Goal: Check status: Check status

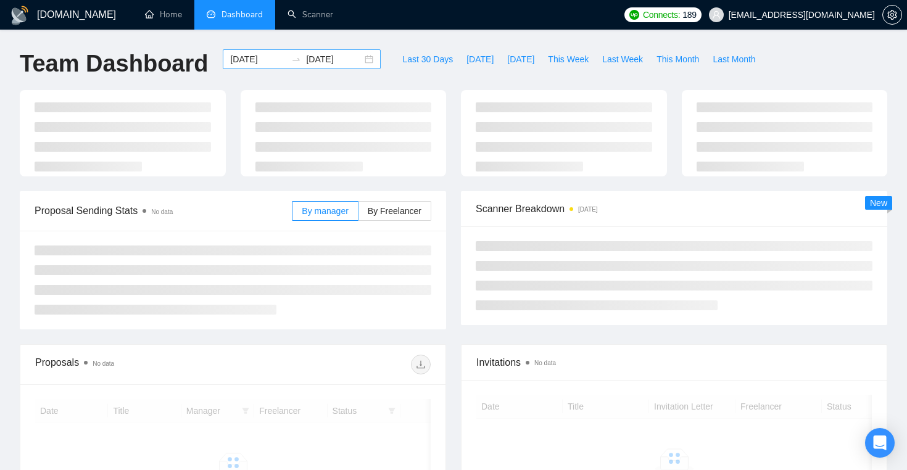
click at [264, 59] on input "[DATE]" at bounding box center [258, 59] width 56 height 14
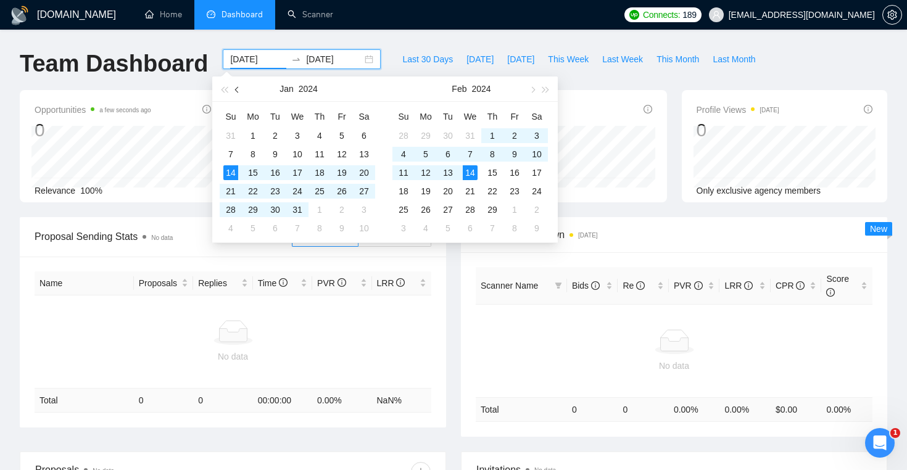
click at [238, 91] on span "button" at bounding box center [238, 89] width 6 height 6
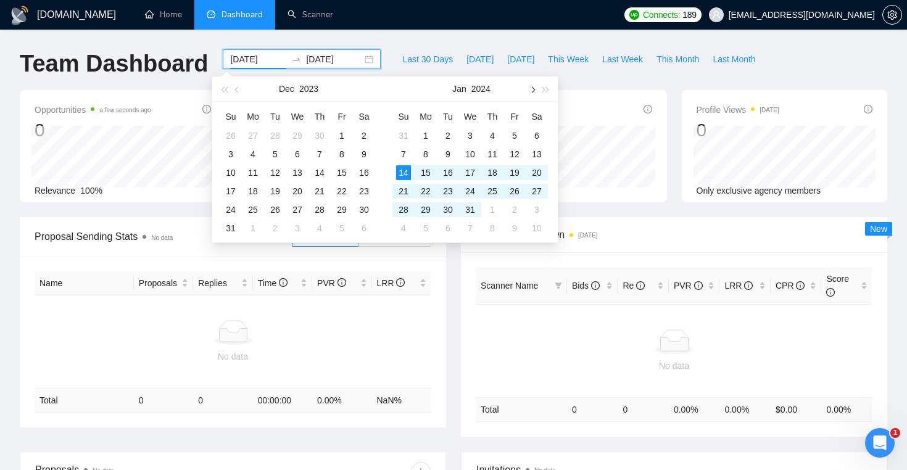
click at [533, 85] on button "button" at bounding box center [532, 89] width 14 height 25
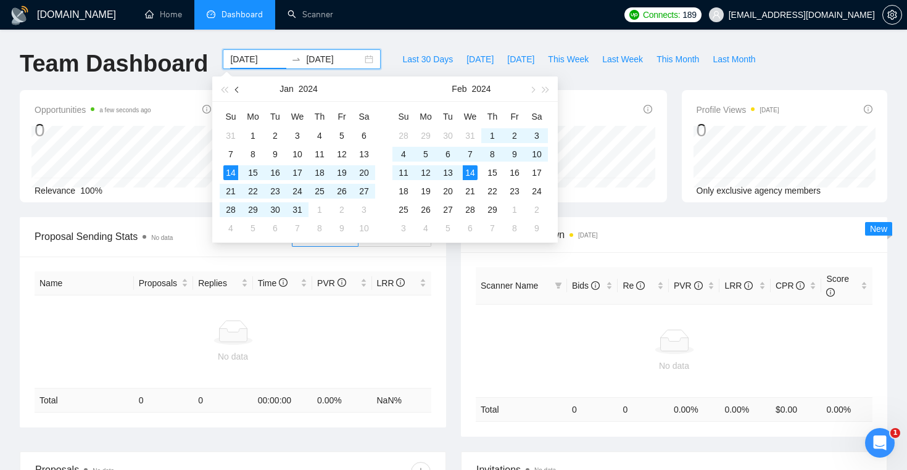
click at [240, 92] on button "button" at bounding box center [238, 89] width 14 height 25
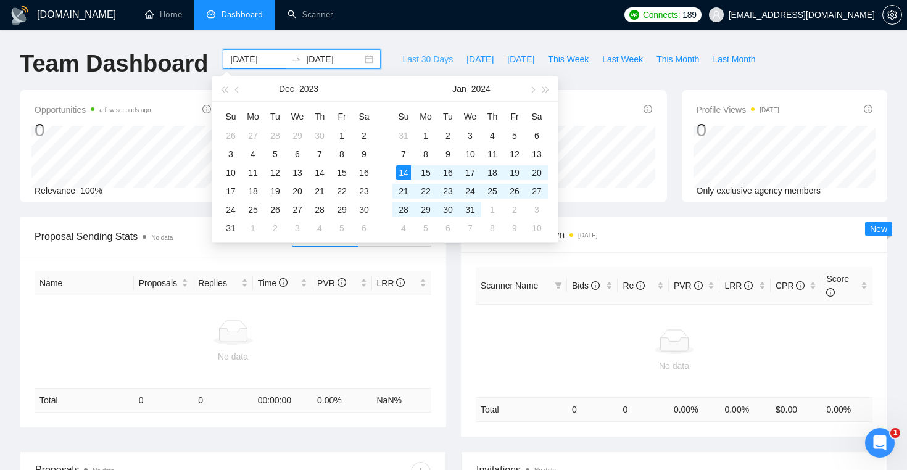
click at [423, 61] on span "Last 30 Days" at bounding box center [427, 59] width 51 height 14
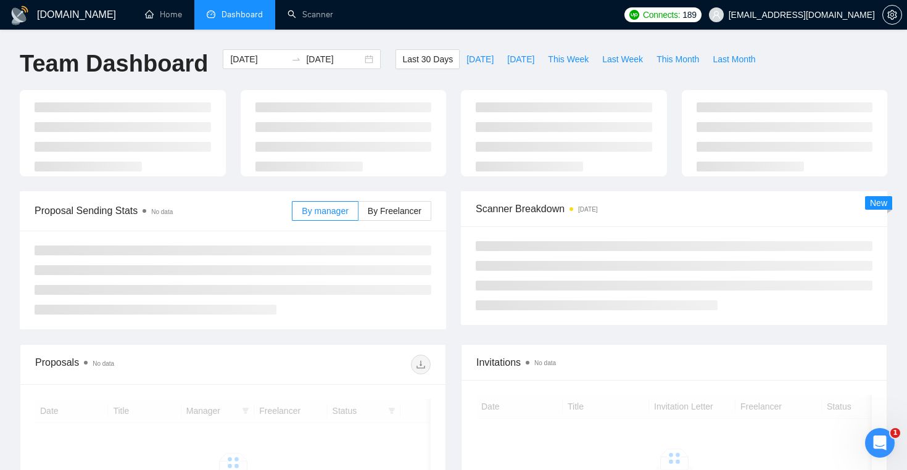
type input "[DATE]"
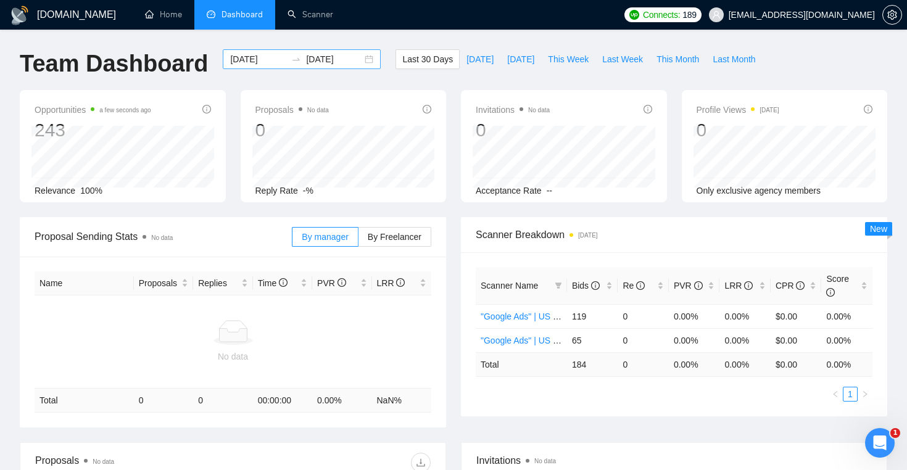
click at [257, 57] on input "[DATE]" at bounding box center [258, 59] width 56 height 14
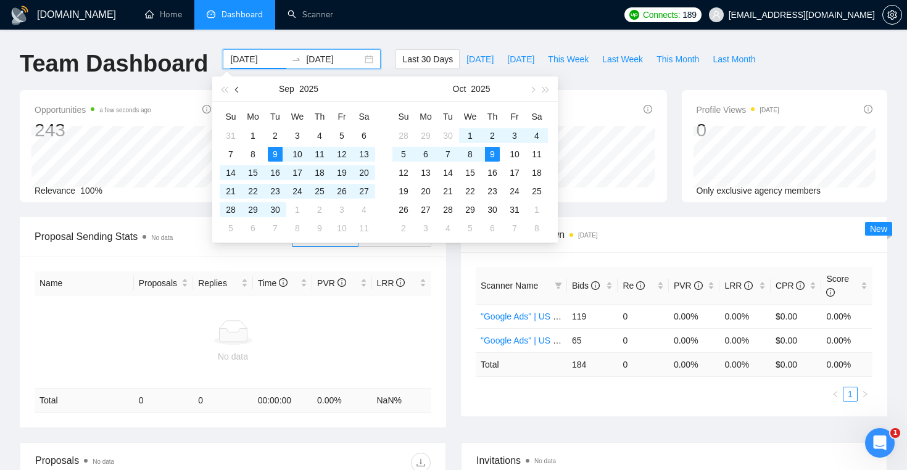
click at [242, 91] on button "button" at bounding box center [238, 89] width 14 height 25
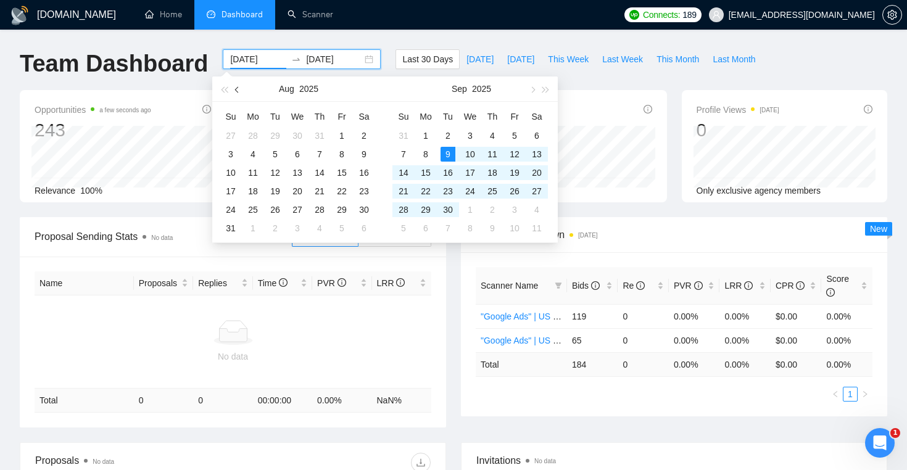
click at [242, 91] on button "button" at bounding box center [238, 89] width 14 height 25
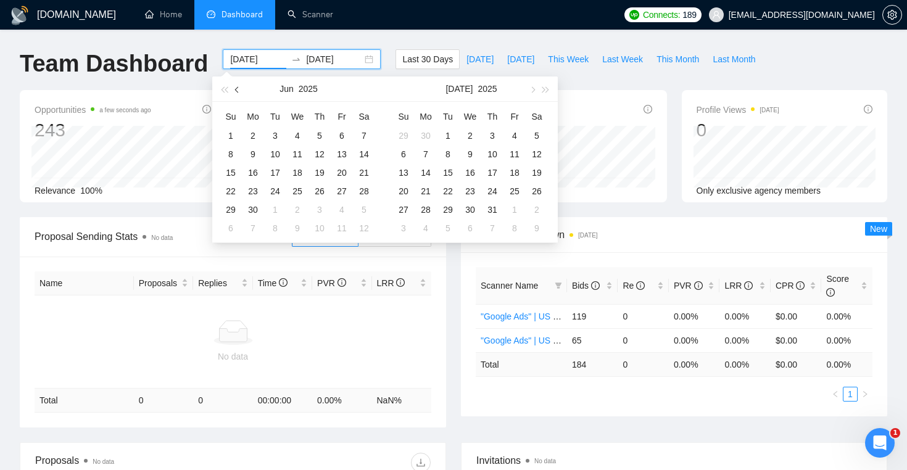
click at [242, 91] on button "button" at bounding box center [238, 89] width 14 height 25
click at [241, 91] on button "button" at bounding box center [238, 89] width 14 height 25
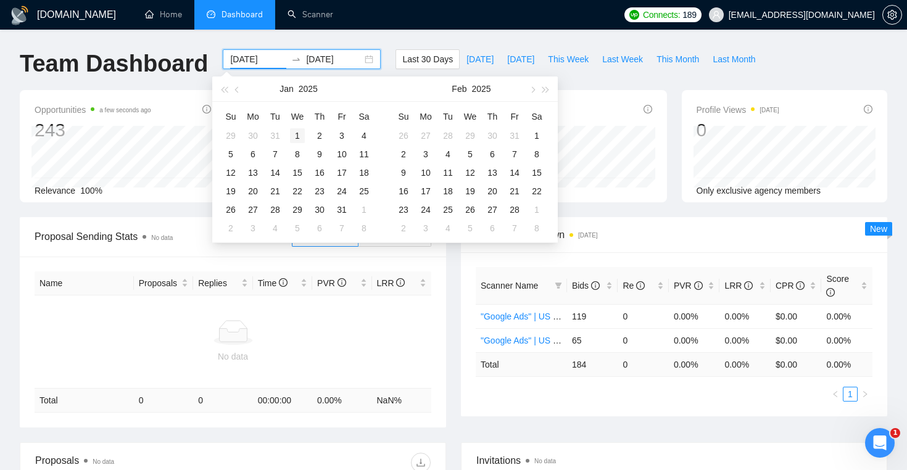
type input "[DATE]"
click at [298, 138] on div "1" at bounding box center [297, 135] width 15 height 15
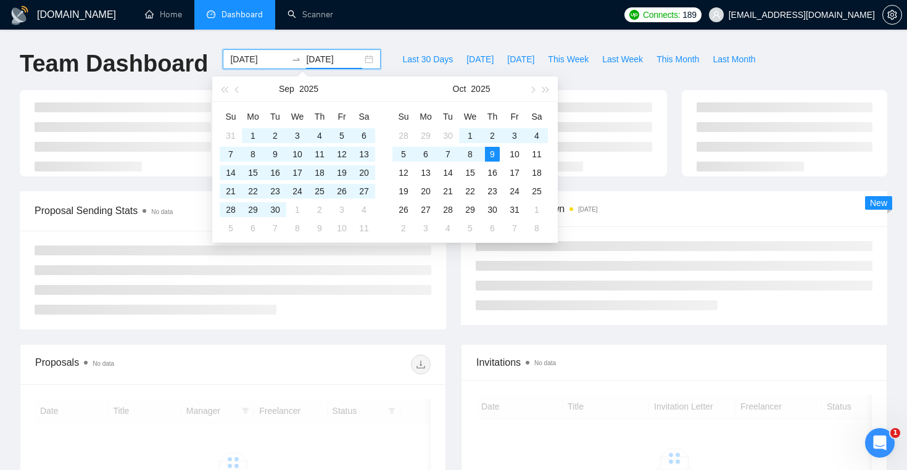
click at [183, 41] on div "[DOMAIN_NAME] Home Dashboard Scanner Connects: 189 [EMAIL_ADDRESS][DOMAIN_NAME]…" at bounding box center [453, 326] width 907 height 652
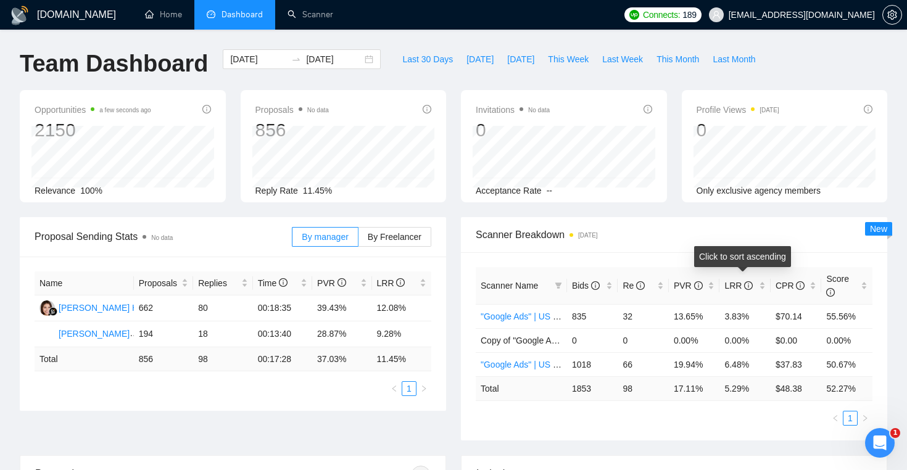
click at [760, 275] on div "Click to sort ascending" at bounding box center [742, 261] width 97 height 30
click at [760, 275] on div "Click to sort descending" at bounding box center [743, 261] width 102 height 30
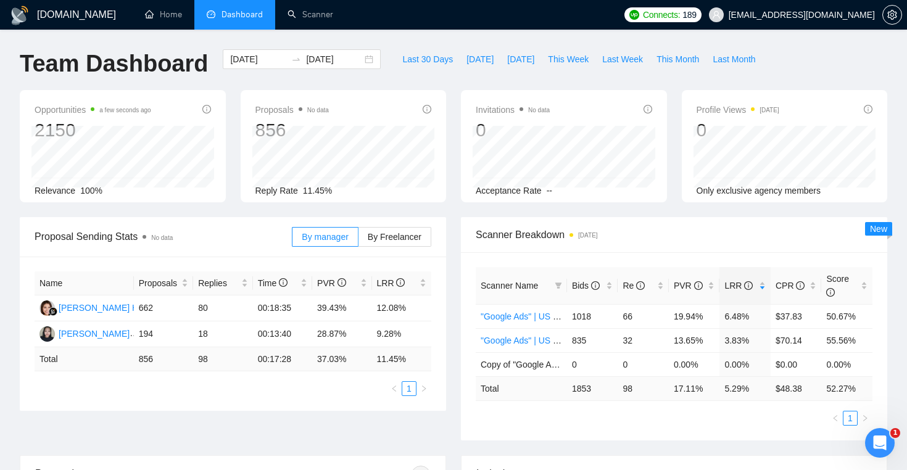
click at [668, 225] on div "Scanner Breakdown [DATE]" at bounding box center [674, 234] width 397 height 35
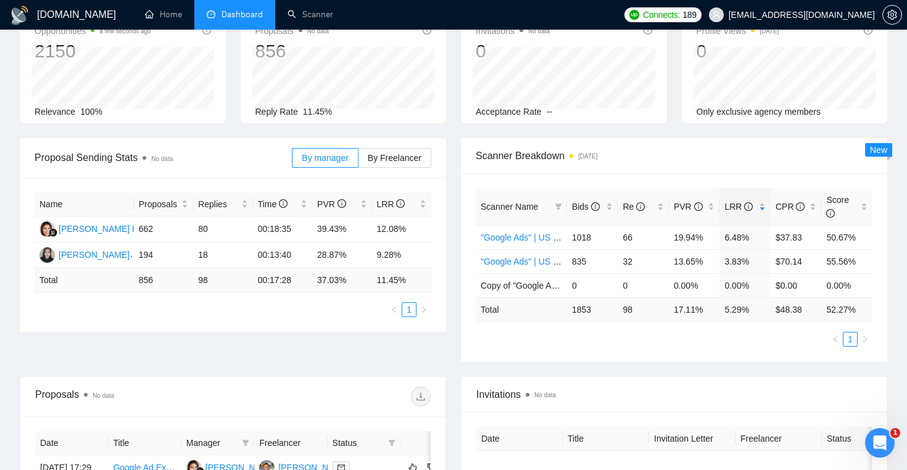
scroll to position [75, 0]
